Goal: Task Accomplishment & Management: Manage account settings

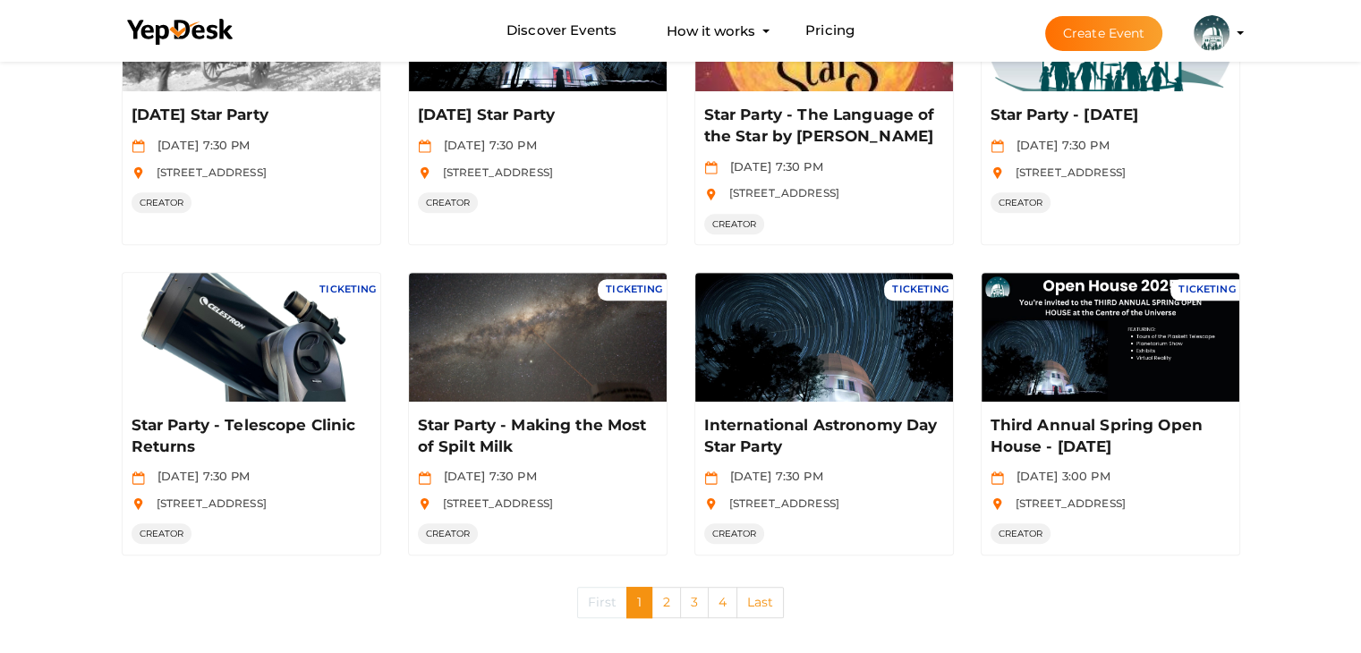
scroll to position [849, 0]
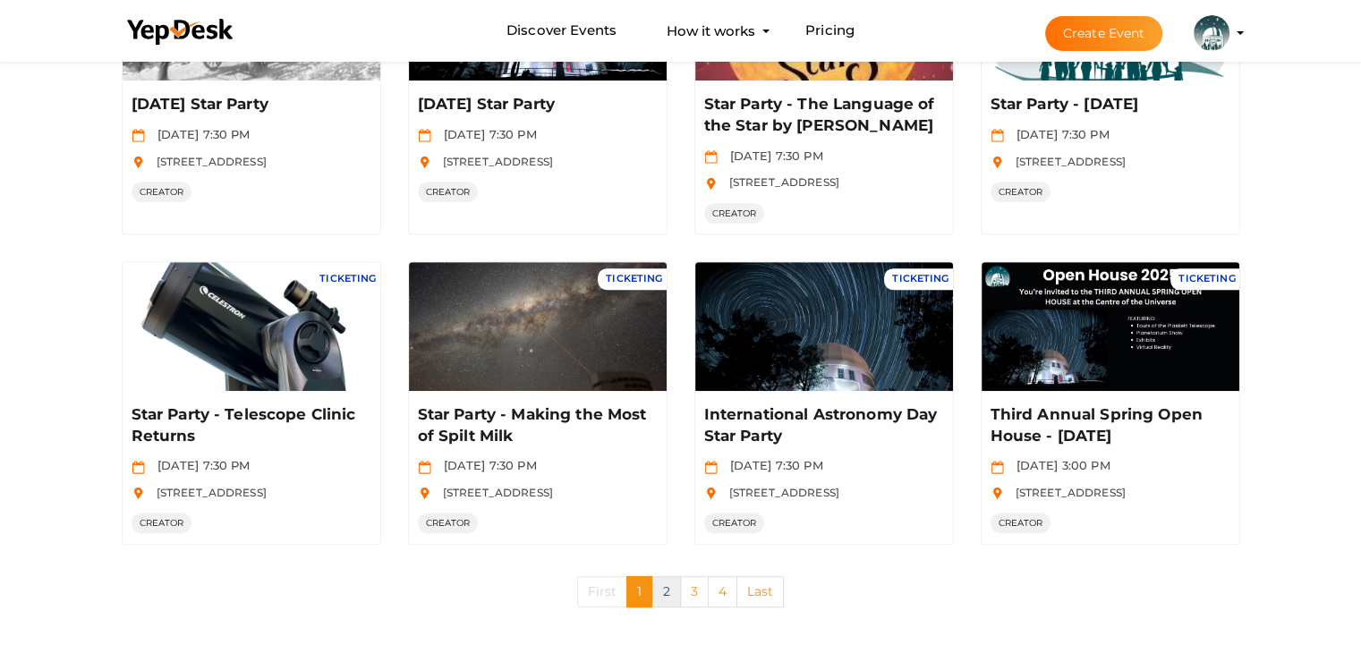
click at [660, 584] on link "2" at bounding box center [666, 591] width 29 height 31
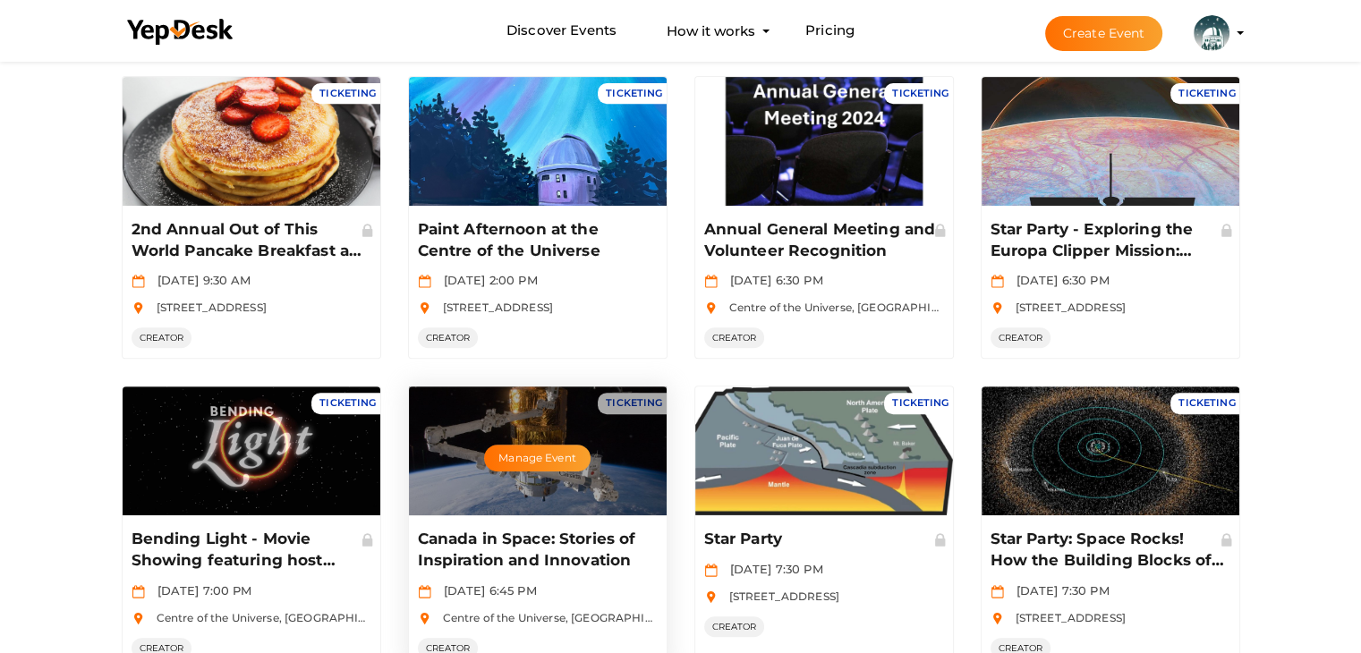
scroll to position [892, 0]
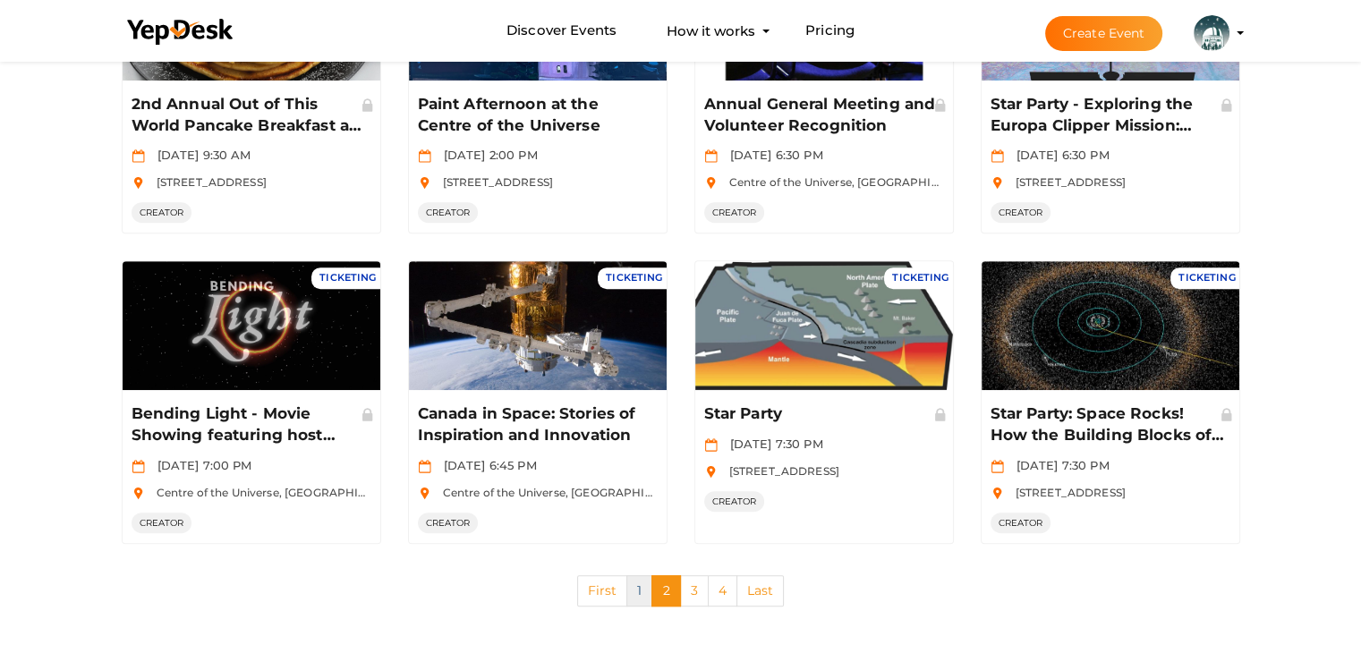
click at [630, 592] on link "1" at bounding box center [640, 591] width 26 height 31
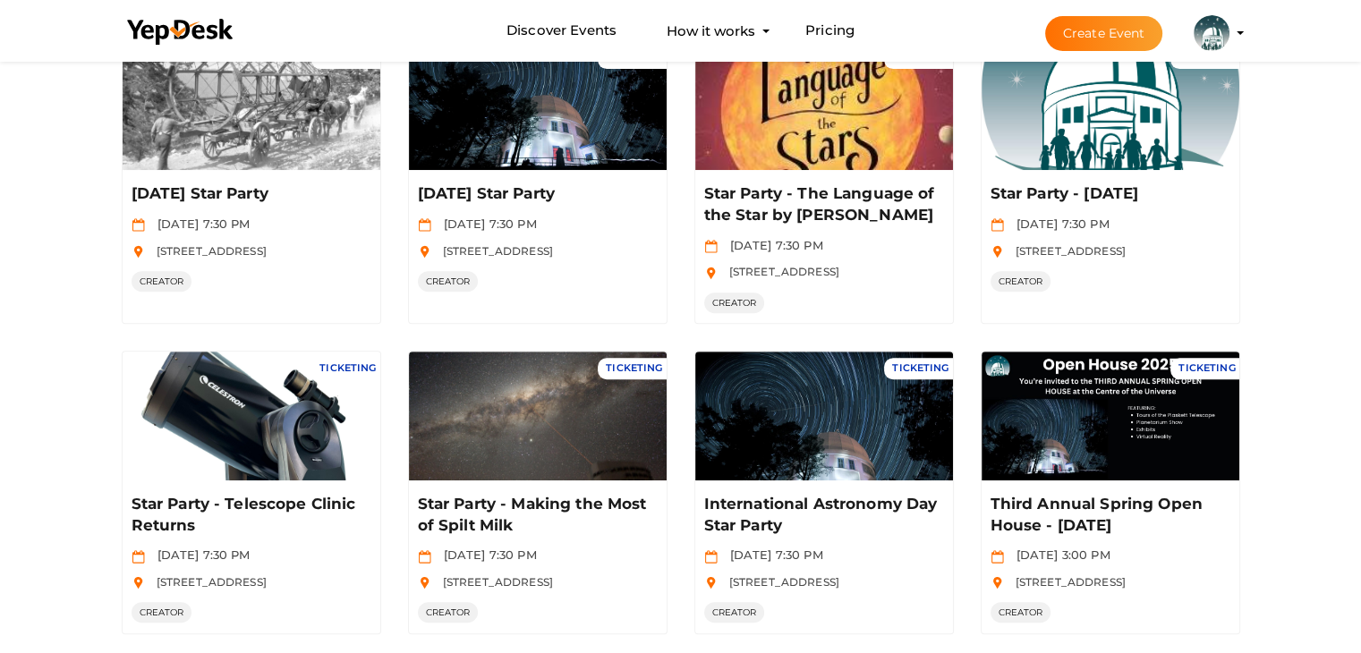
scroll to position [849, 0]
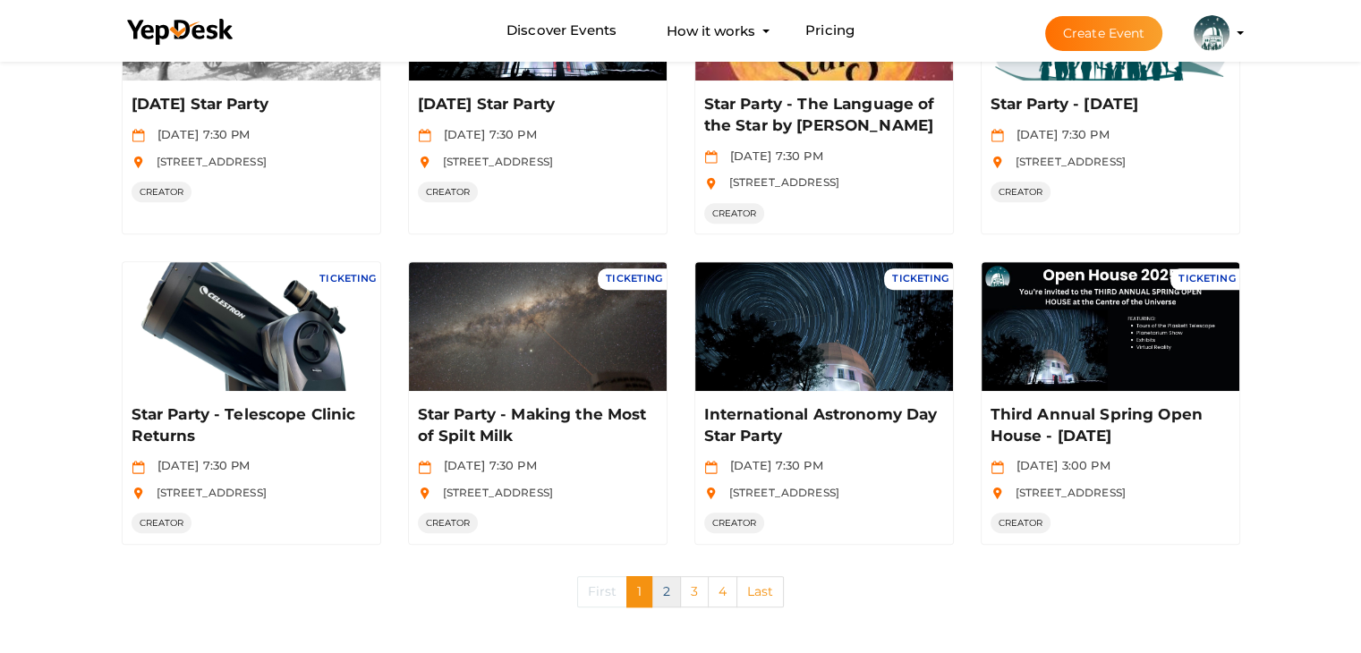
click at [668, 589] on link "2" at bounding box center [666, 591] width 29 height 31
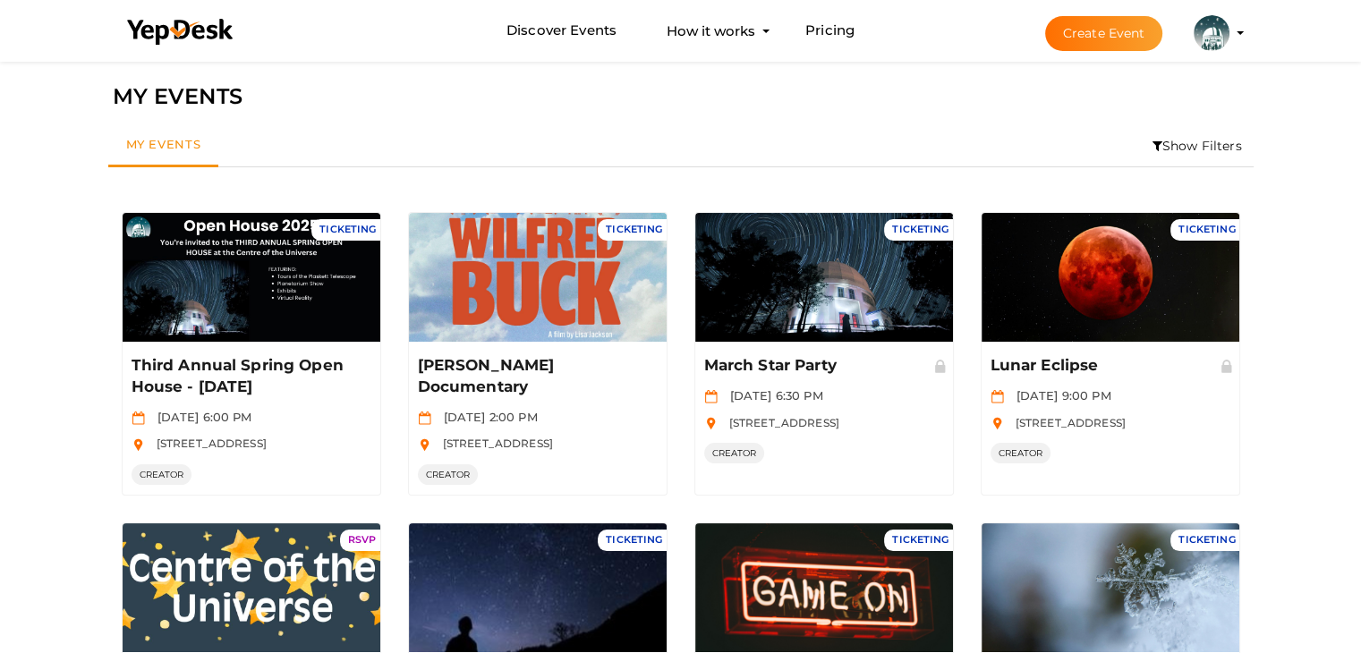
scroll to position [0, 0]
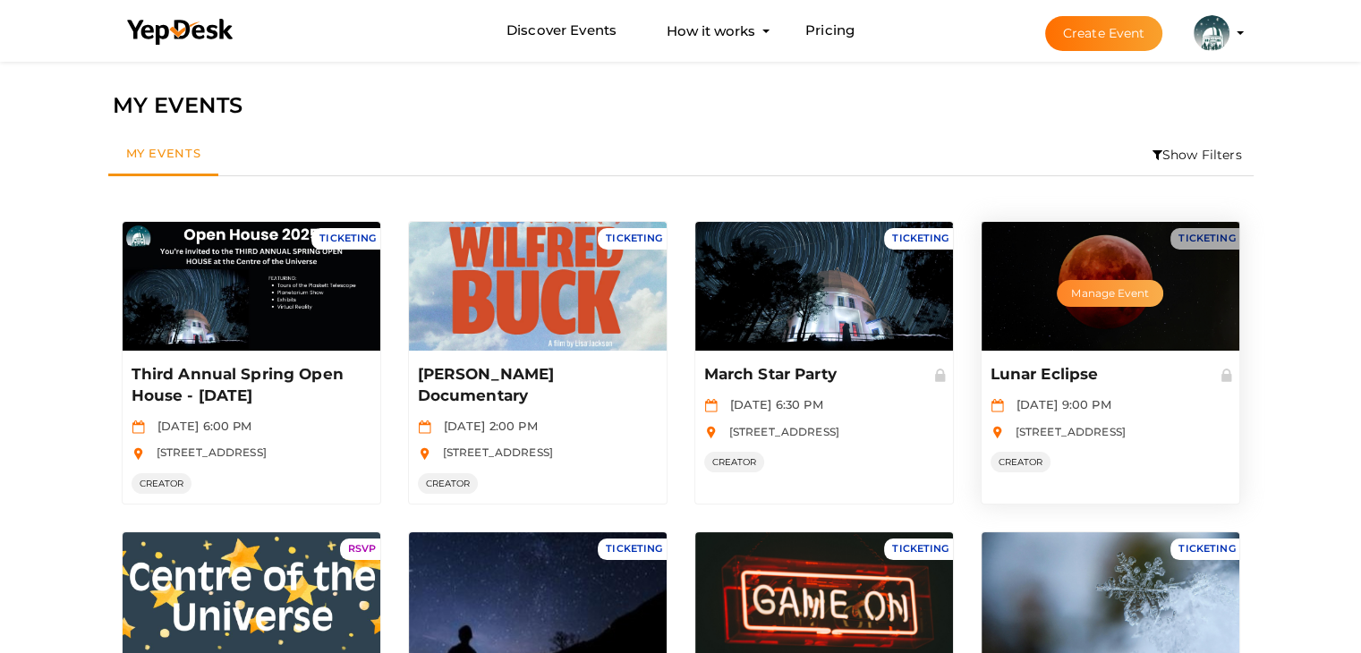
click at [1104, 296] on button "Manage Event" at bounding box center [1110, 293] width 106 height 27
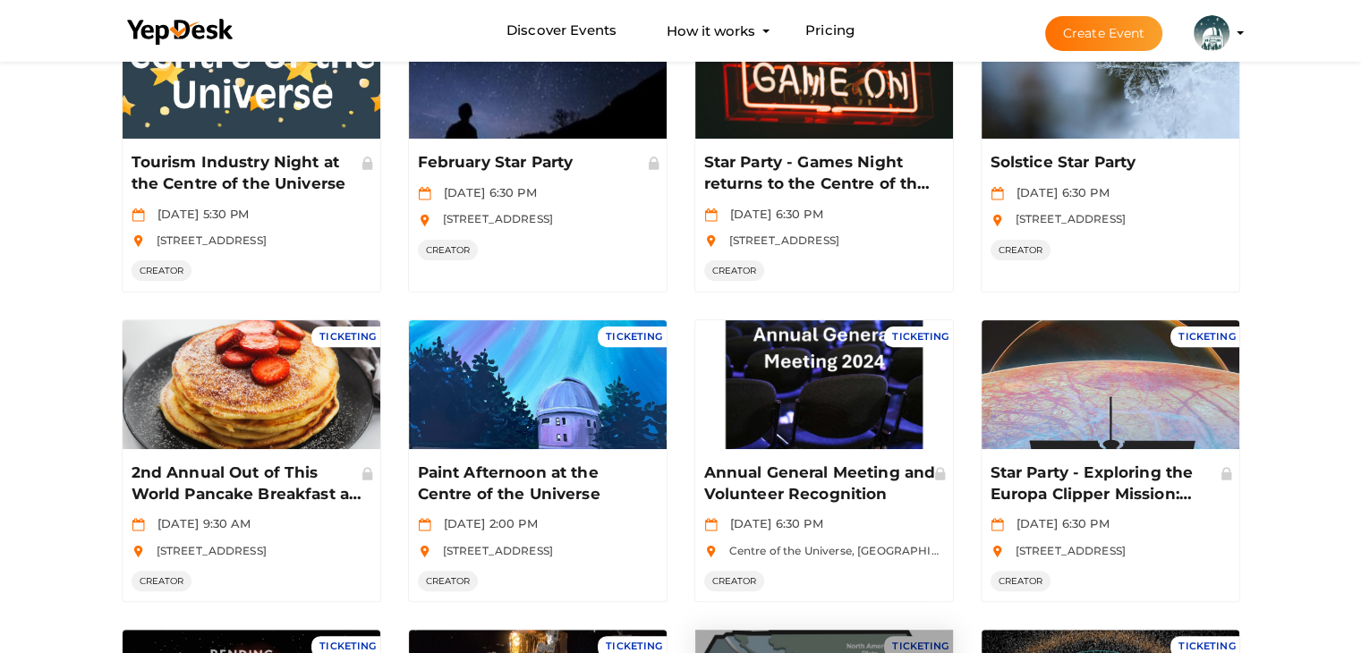
scroll to position [892, 0]
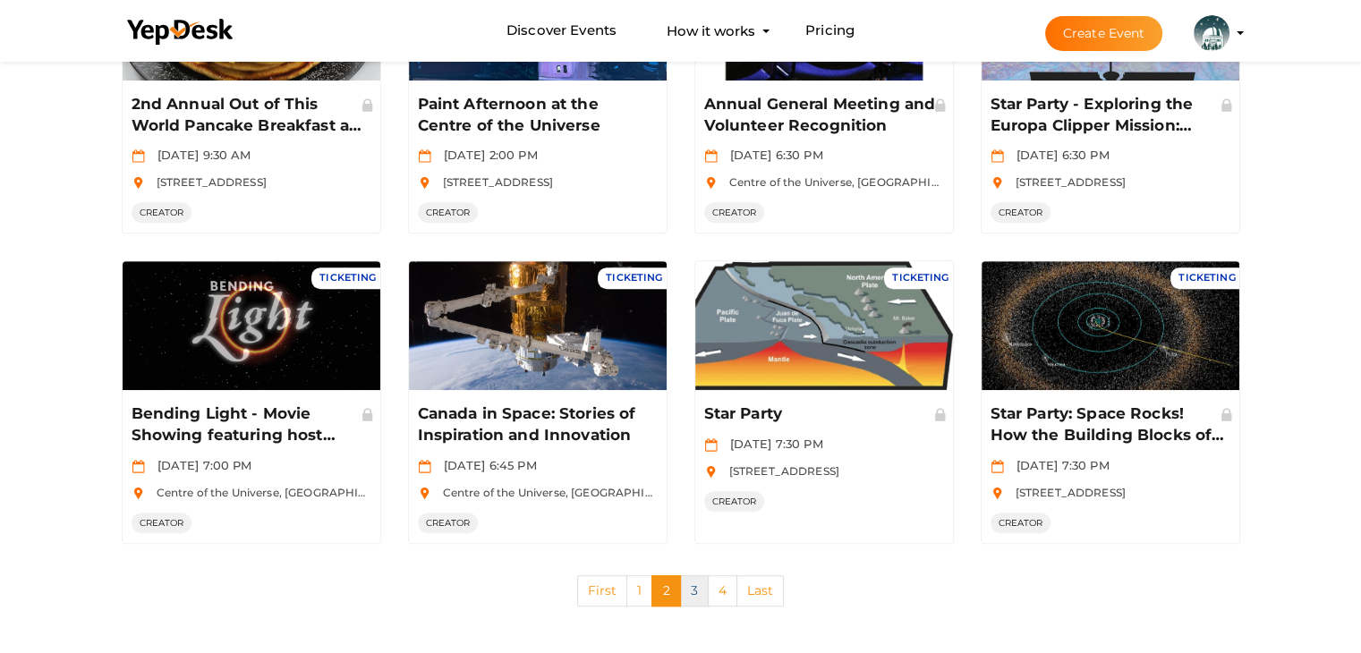
click at [693, 593] on link "3" at bounding box center [694, 591] width 29 height 31
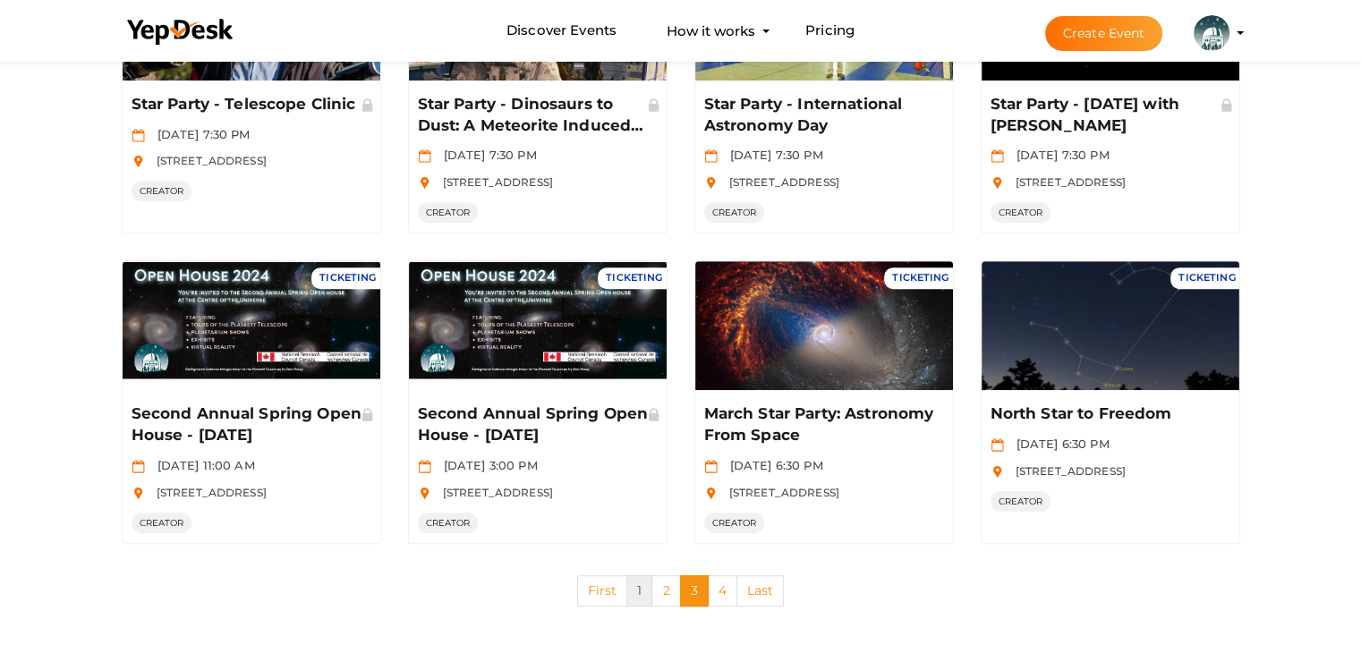
click at [637, 584] on link "1" at bounding box center [640, 591] width 26 height 31
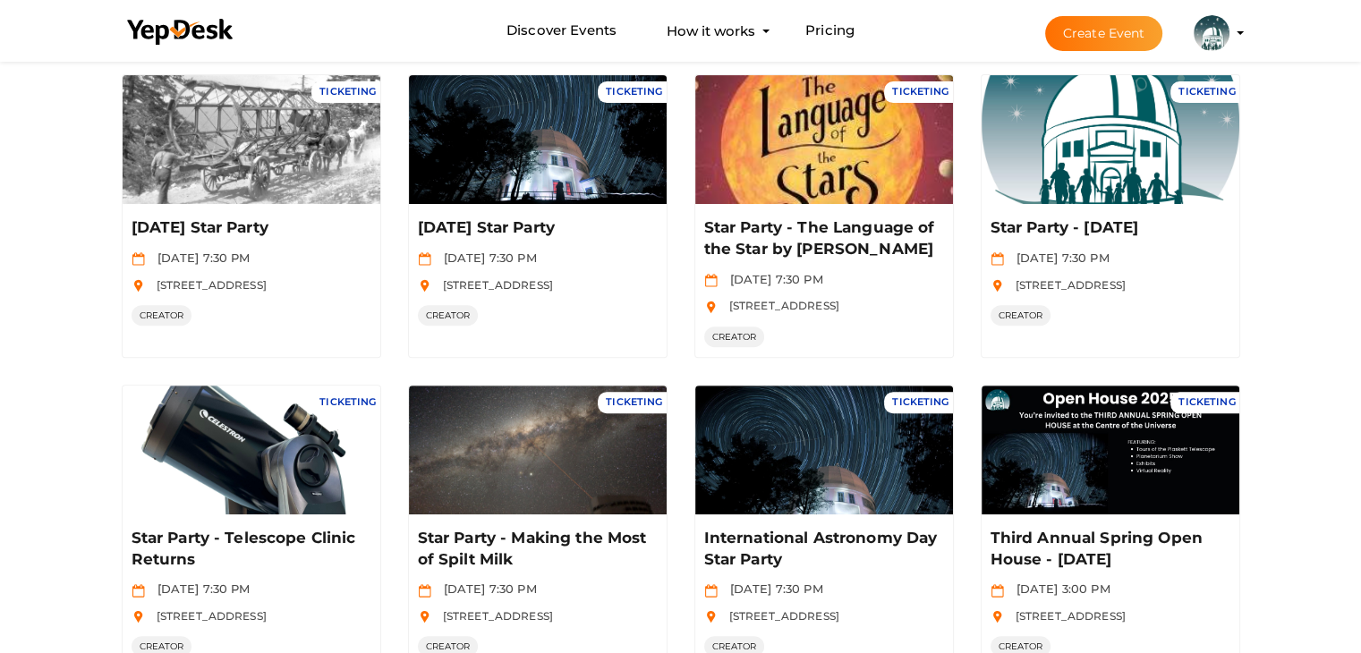
scroll to position [806, 0]
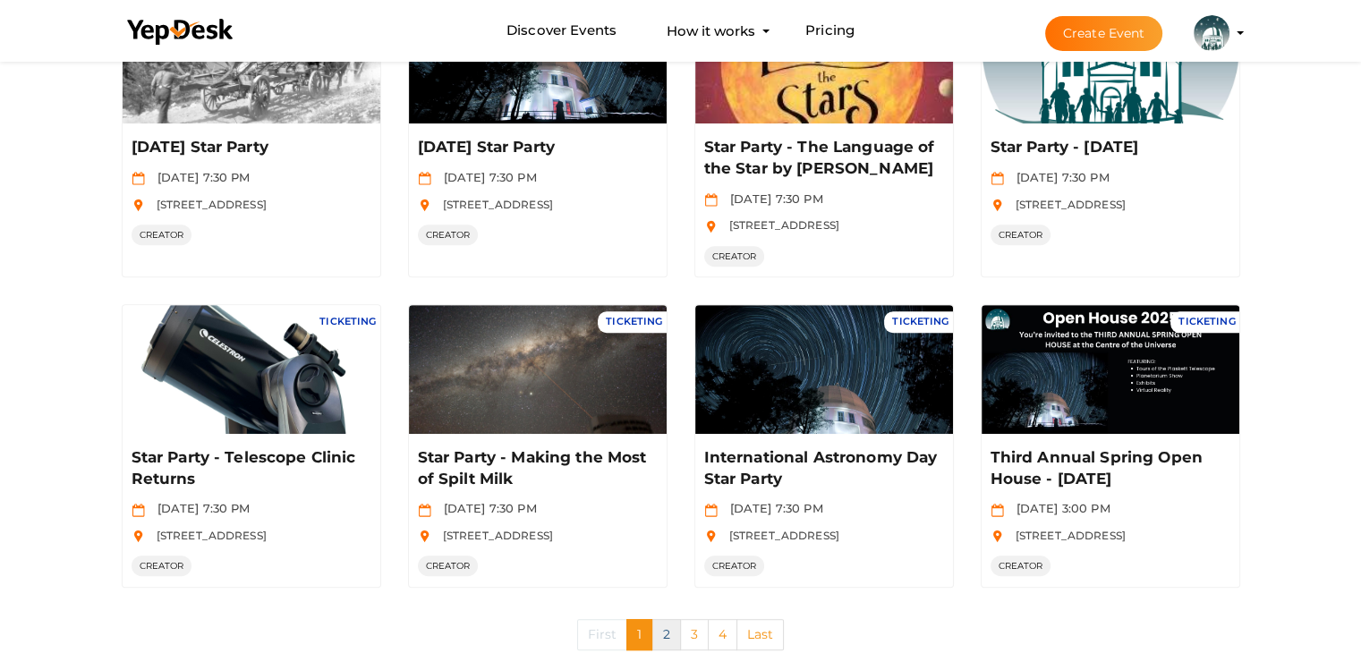
click at [662, 627] on link "2" at bounding box center [666, 634] width 29 height 31
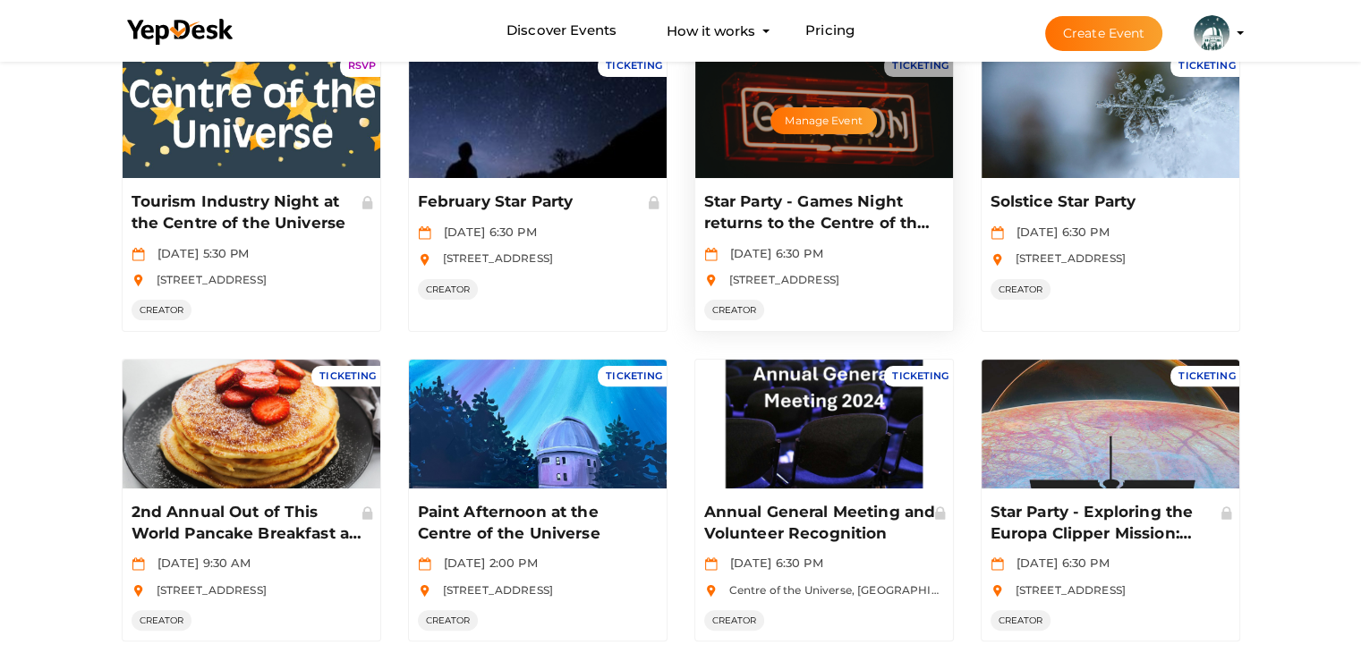
scroll to position [537, 0]
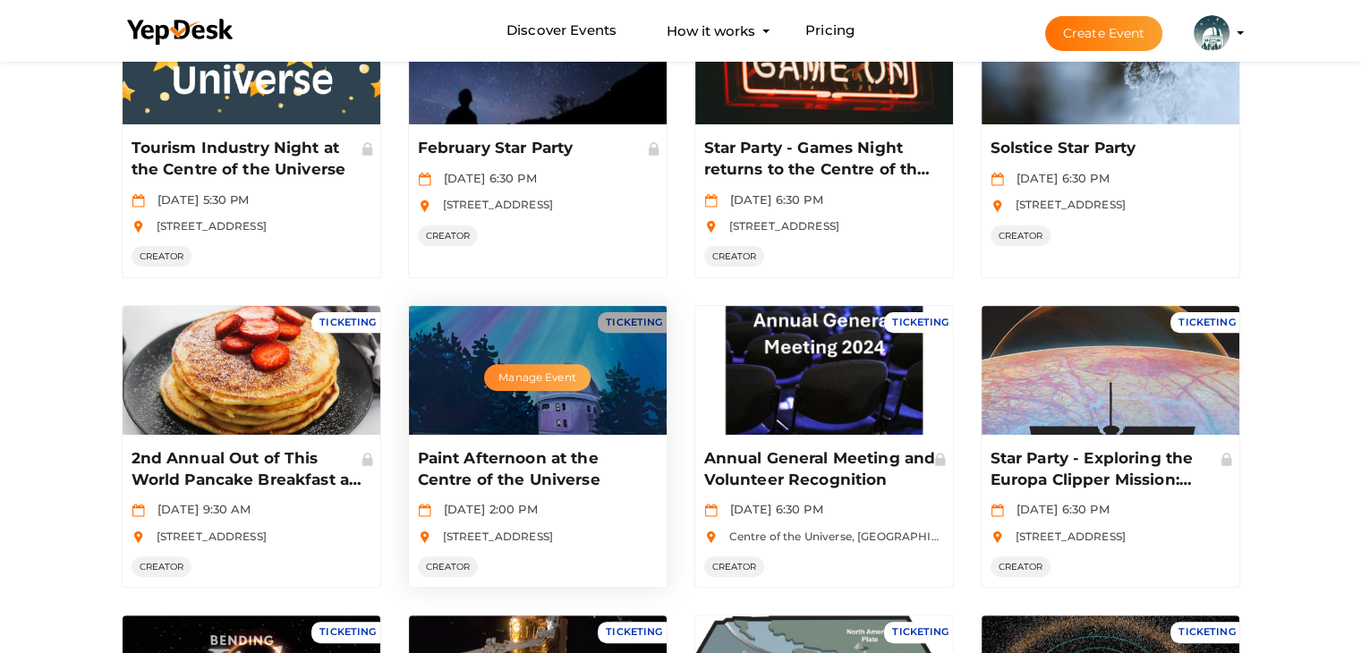
click at [543, 377] on button "Manage Event" at bounding box center [537, 377] width 106 height 27
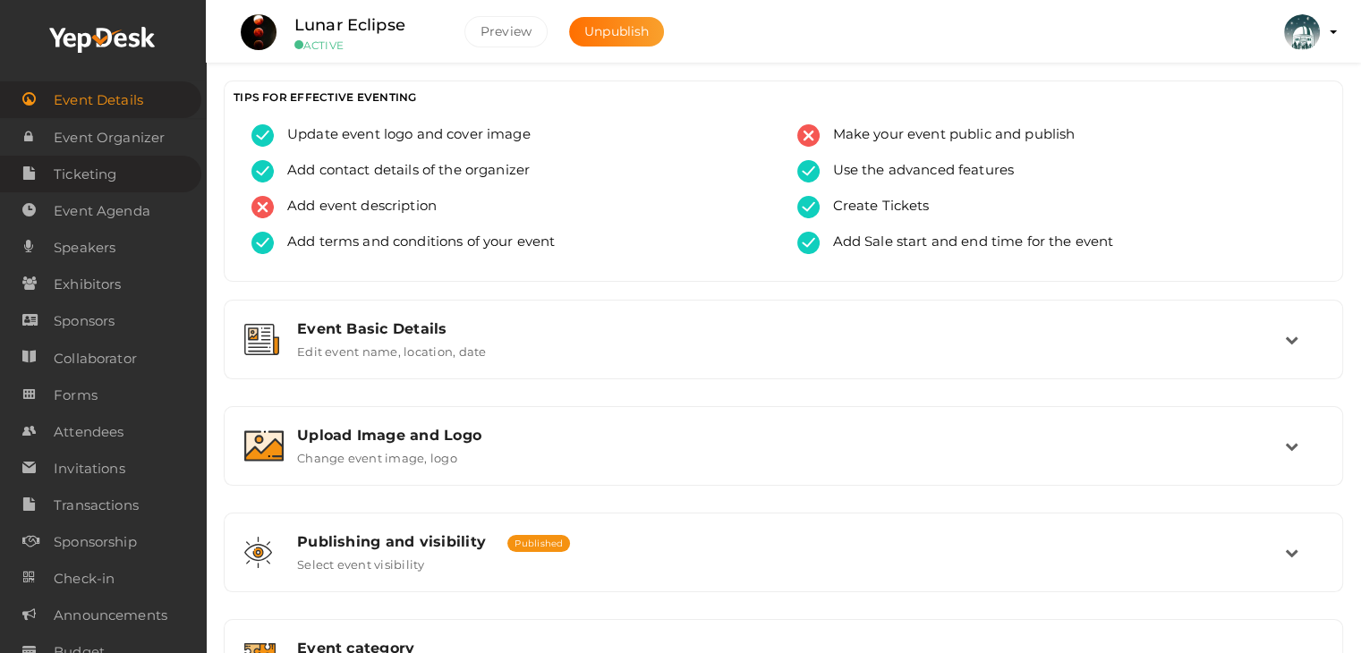
click at [86, 175] on span "Ticketing" at bounding box center [85, 175] width 63 height 36
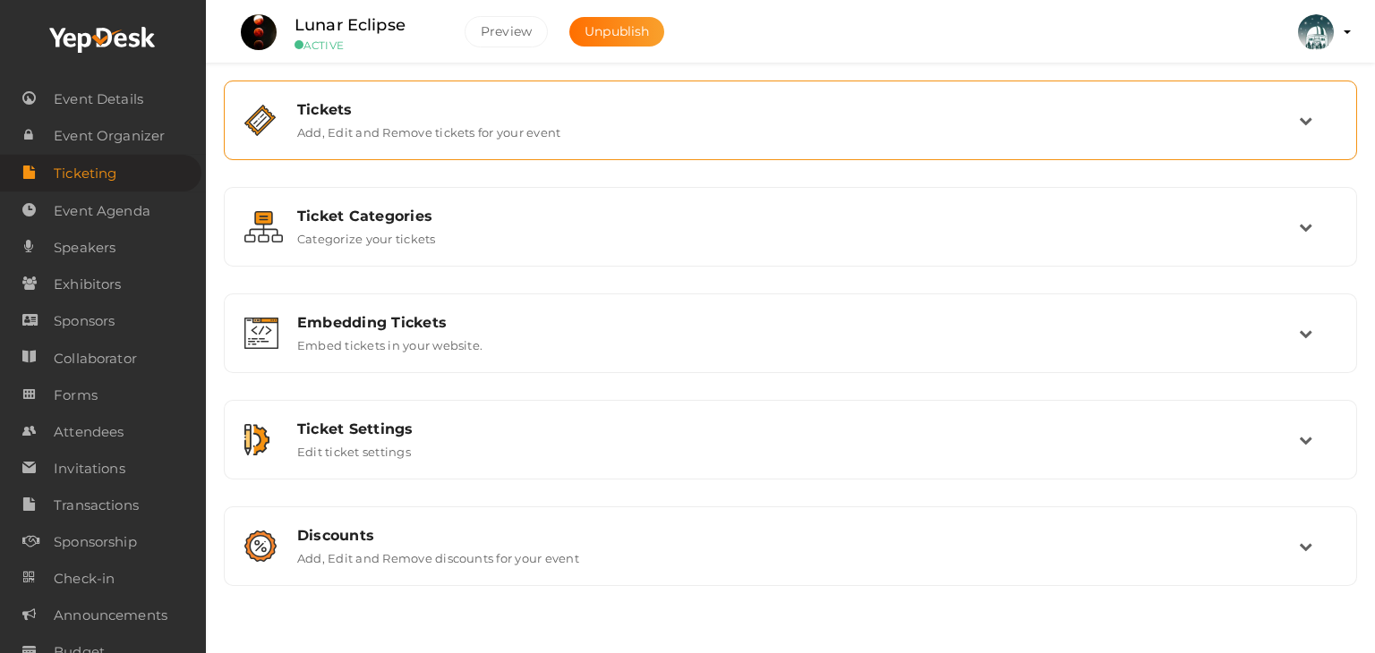
click at [306, 128] on label "Add, Edit and Remove tickets for your event" at bounding box center [428, 128] width 263 height 21
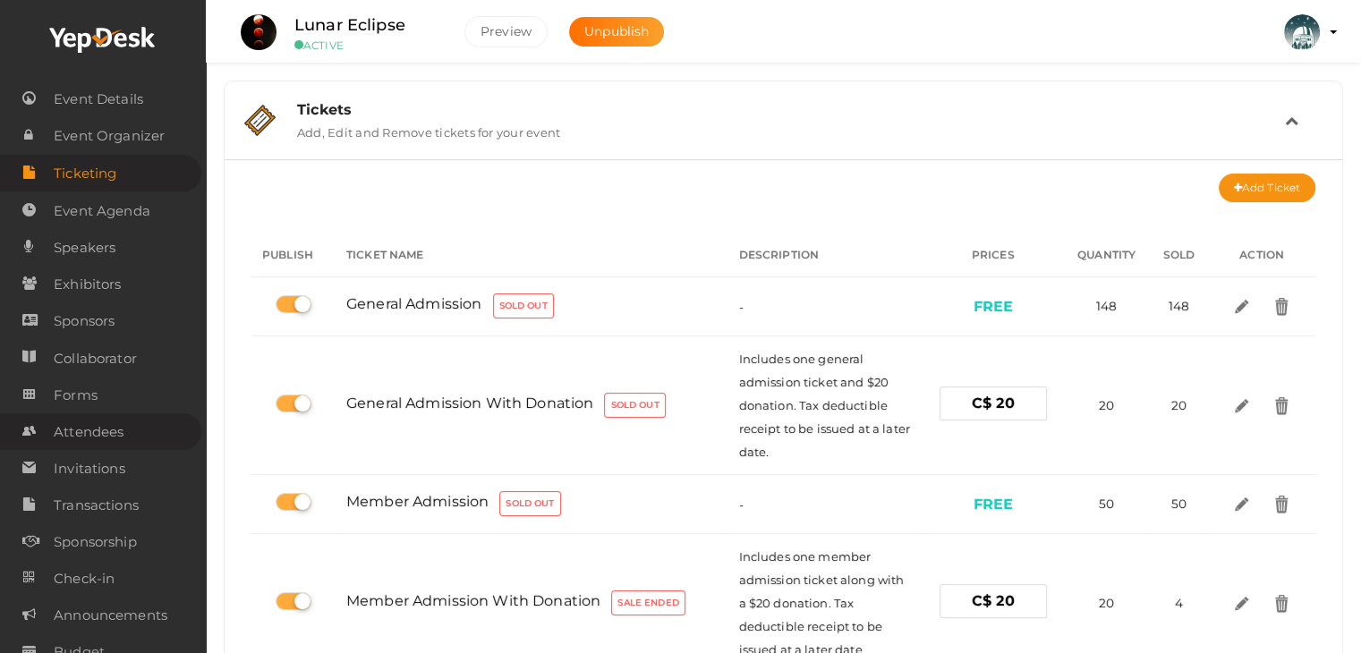
click at [90, 427] on span "Attendees" at bounding box center [89, 432] width 70 height 36
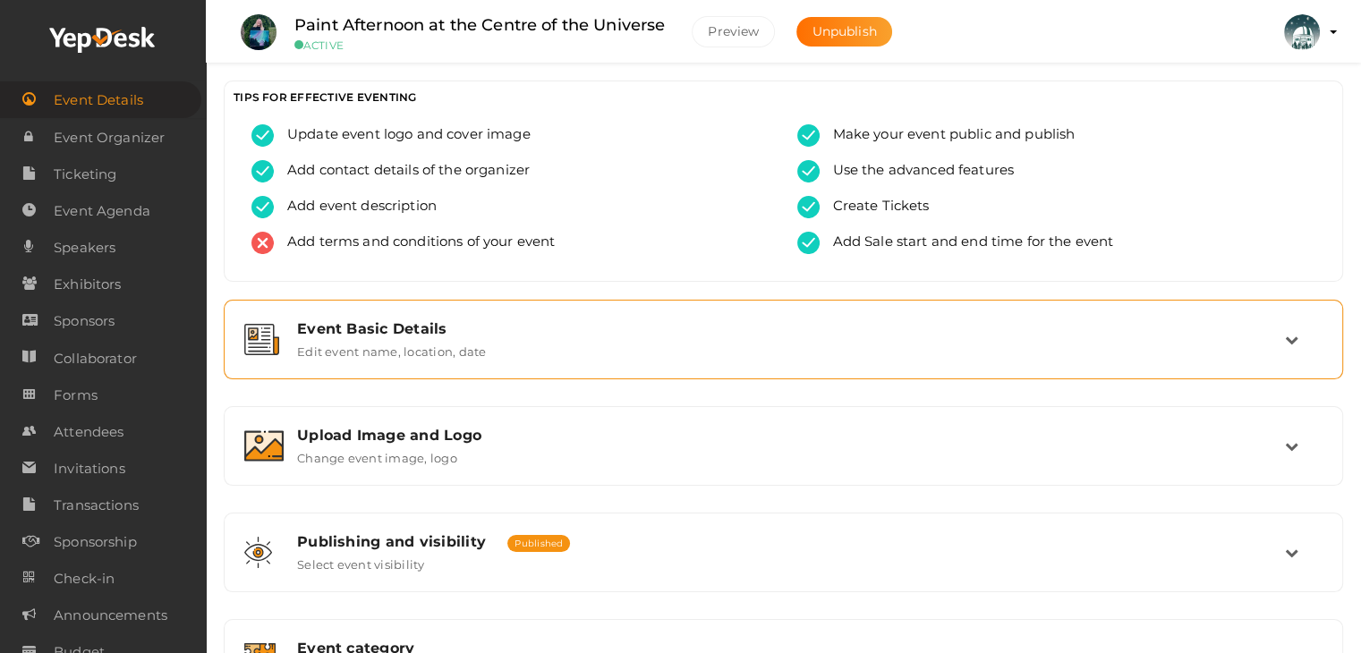
click at [399, 335] on div "Event Basic Details" at bounding box center [791, 328] width 988 height 17
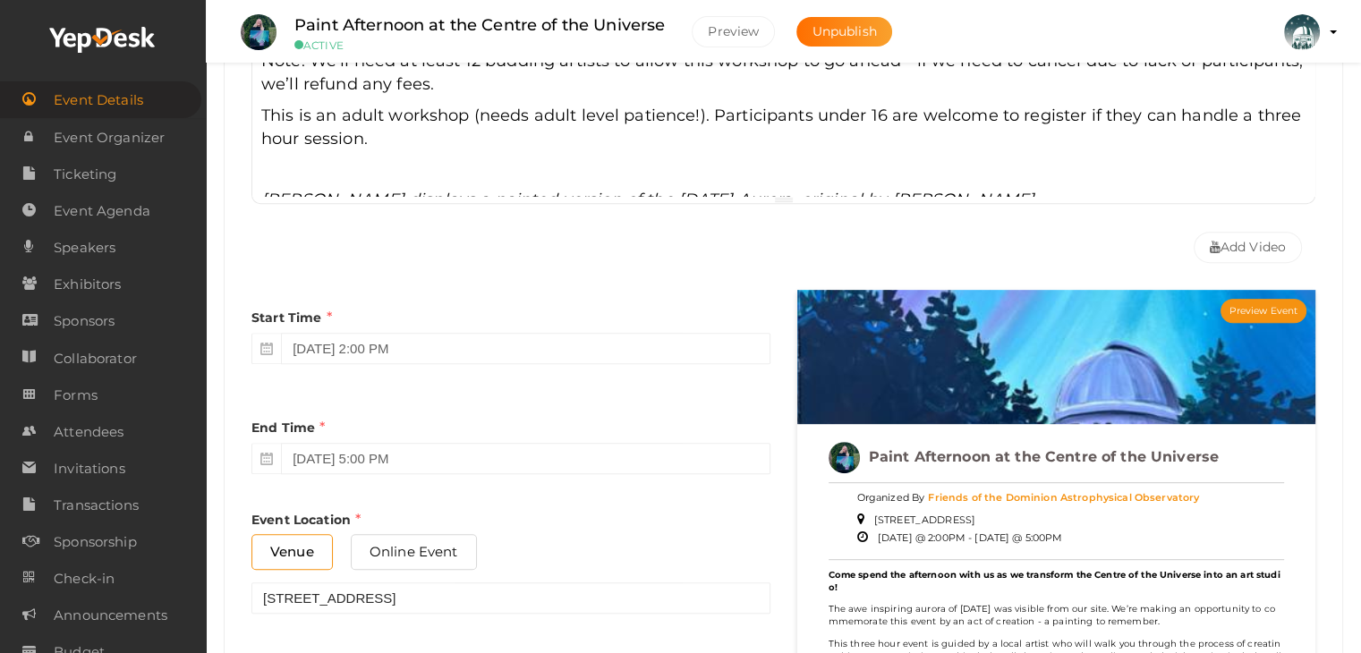
scroll to position [985, 0]
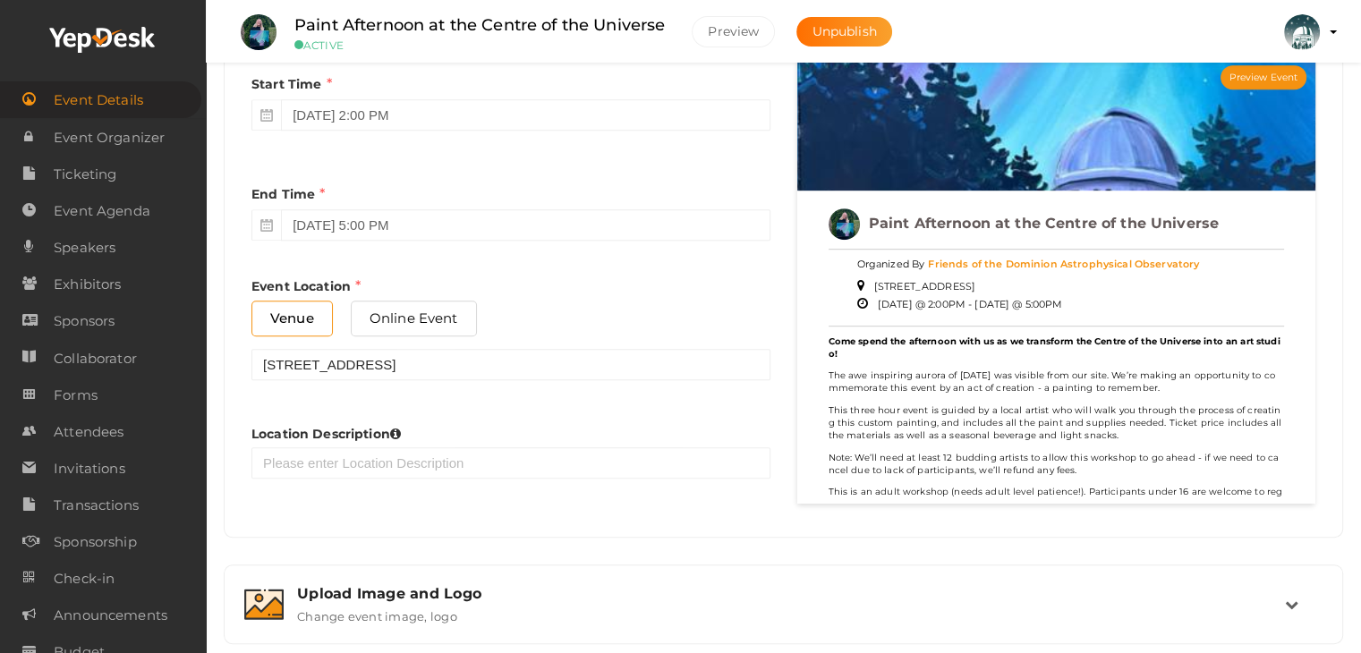
click at [1020, 144] on div "Preview Event" at bounding box center [1057, 123] width 519 height 134
click at [1253, 74] on button "Preview Event" at bounding box center [1264, 77] width 86 height 24
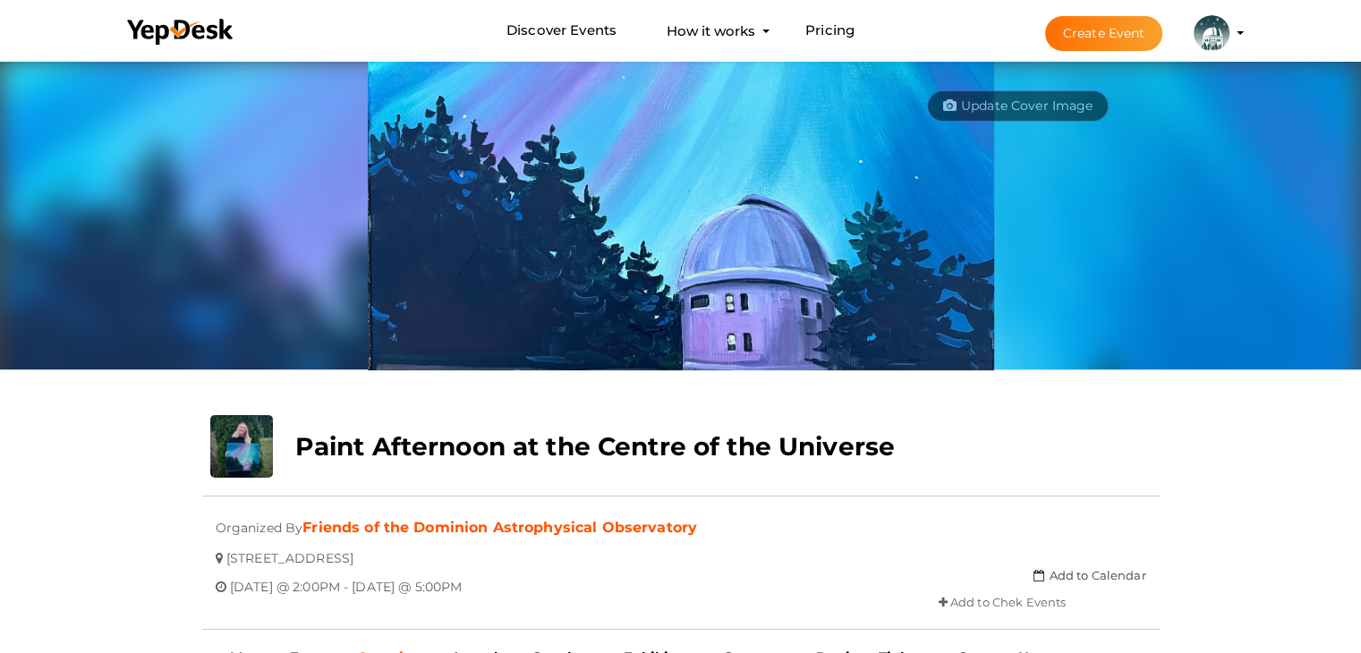
click at [490, 287] on img at bounding box center [681, 213] width 627 height 313
